Goal: Information Seeking & Learning: Understand process/instructions

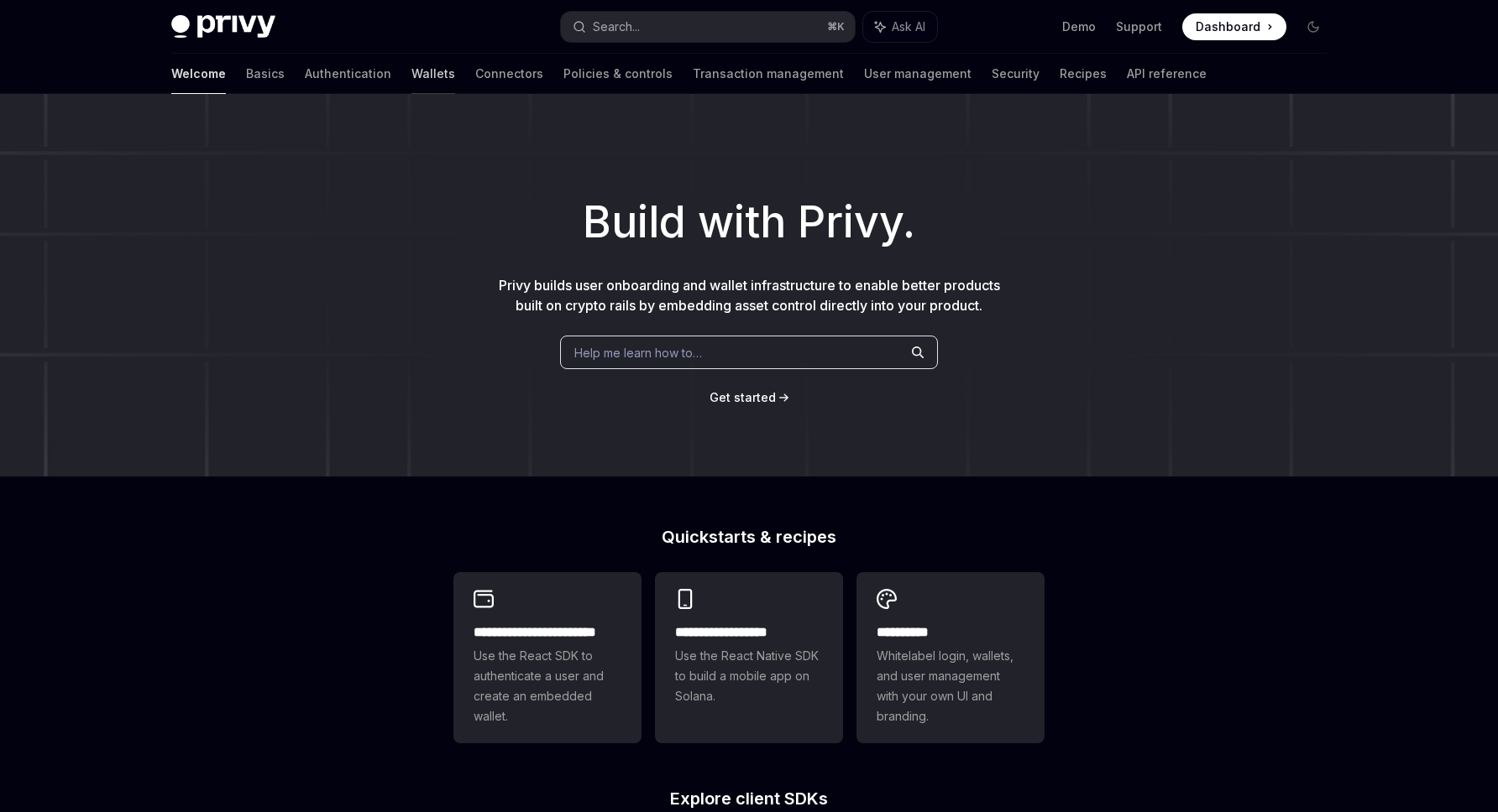
click at [411, 79] on link "Wallets" at bounding box center [433, 74] width 44 height 40
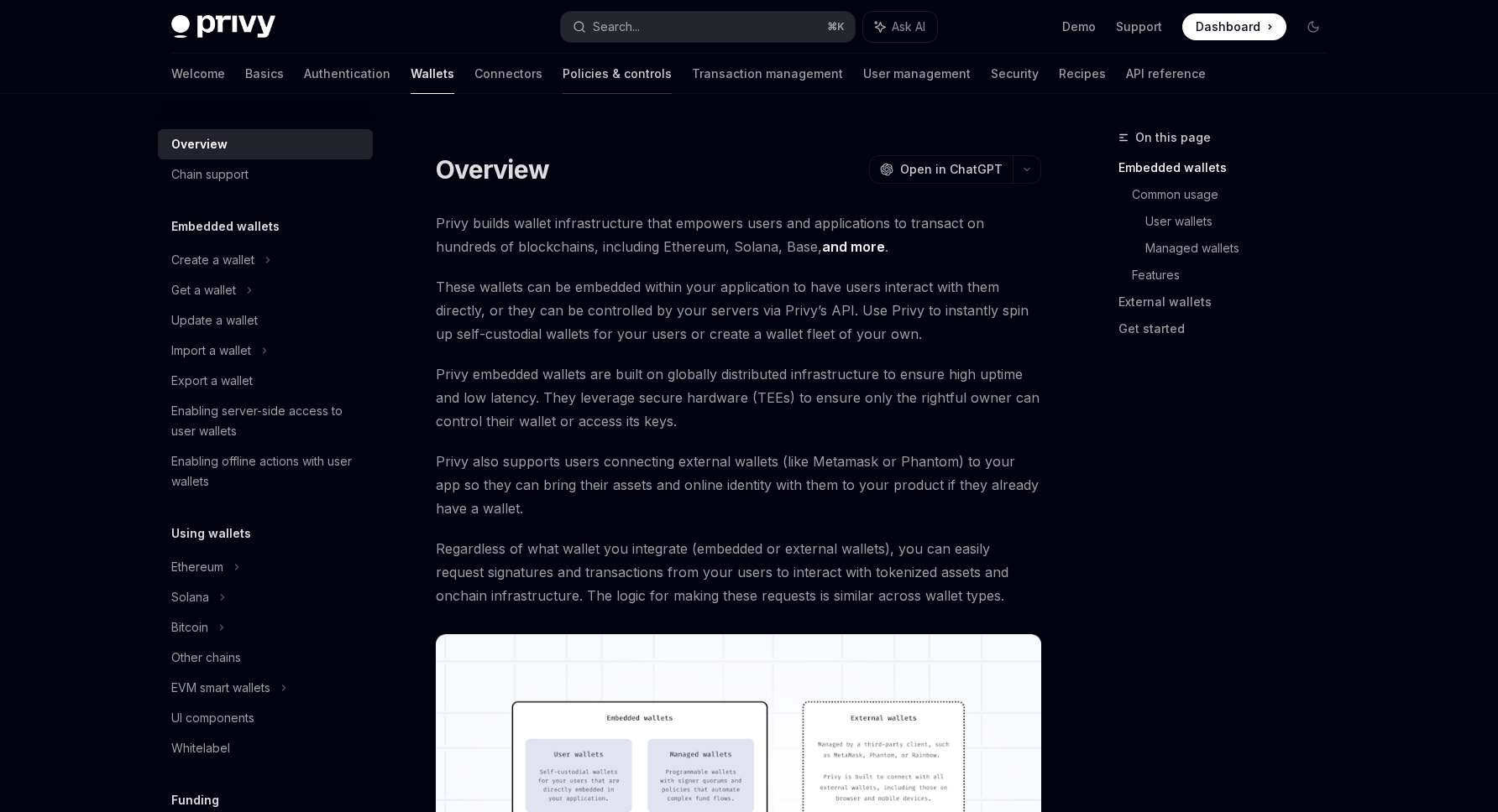
click at [562, 71] on link "Policies & controls" at bounding box center [617, 74] width 109 height 40
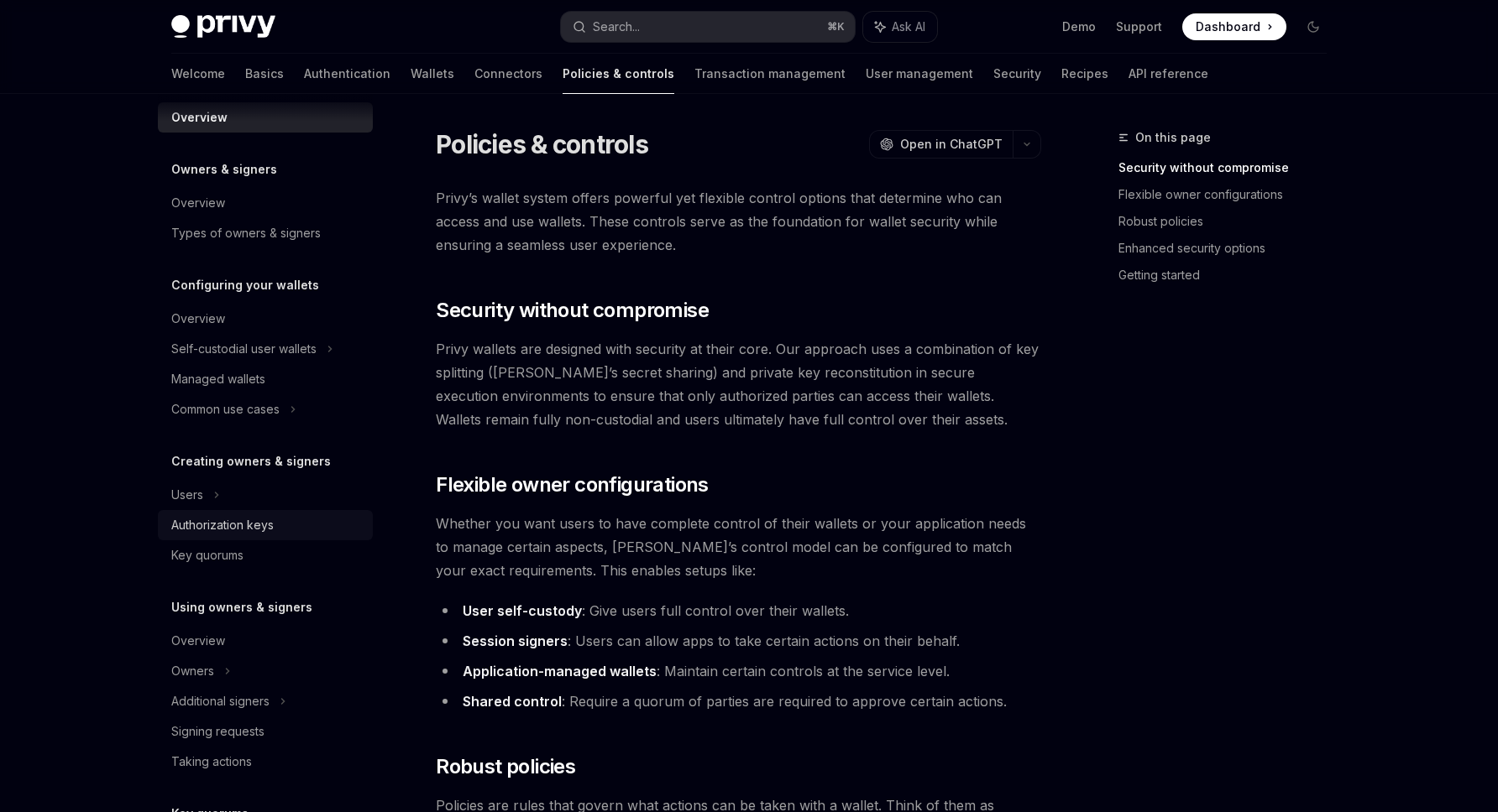
scroll to position [37, 0]
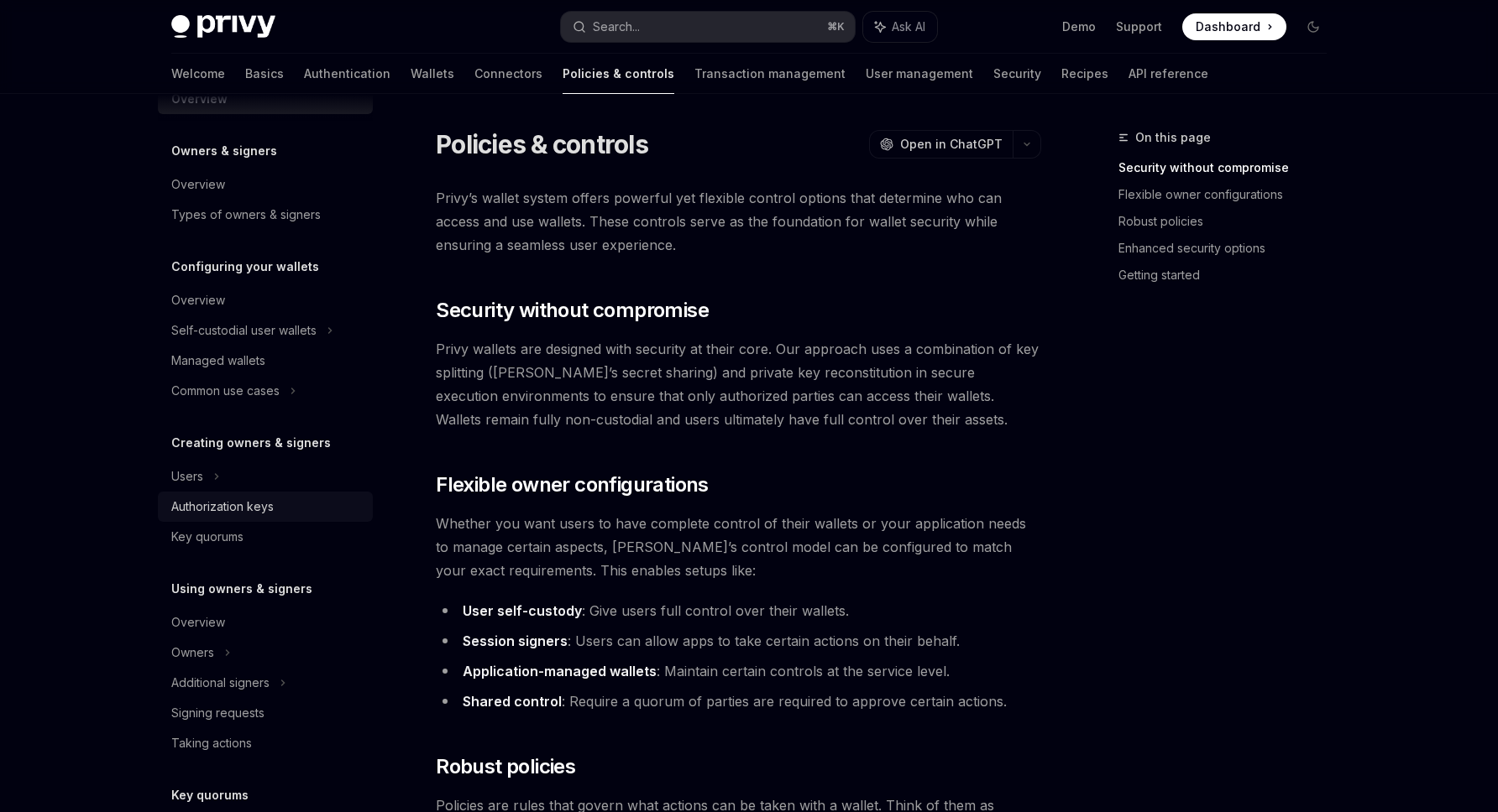
click at [261, 502] on div "Authorization keys" at bounding box center [222, 507] width 102 height 20
click at [261, 506] on div "Authorization keys" at bounding box center [222, 507] width 102 height 20
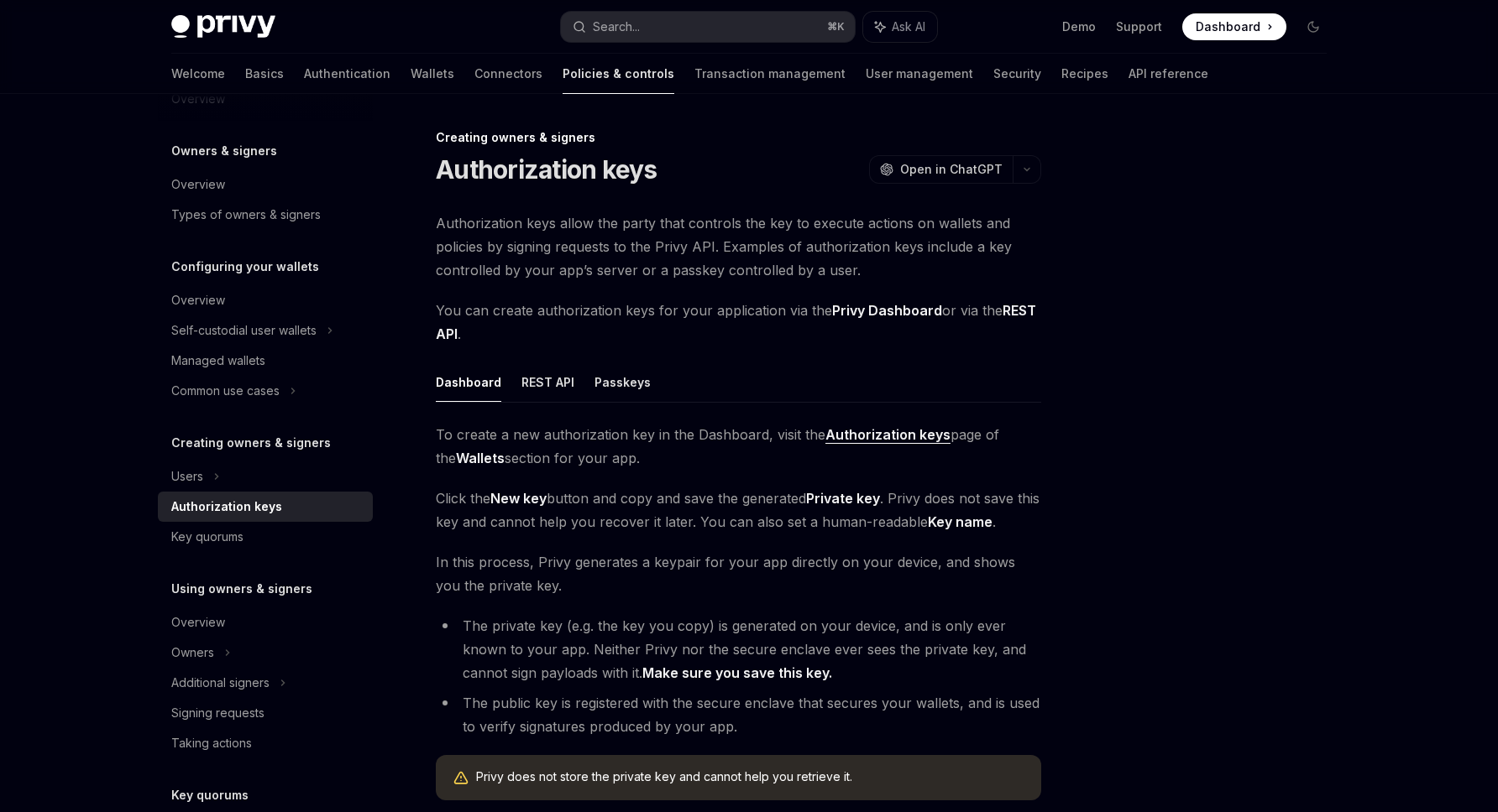
type textarea "*"
